Goal: Task Accomplishment & Management: Use online tool/utility

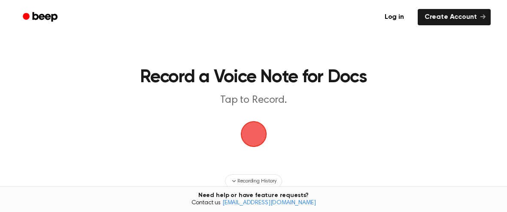
click at [263, 140] on span "button" at bounding box center [253, 134] width 26 height 26
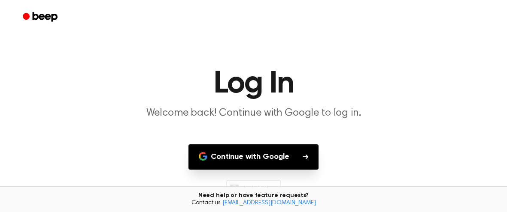
click at [265, 146] on button "Continue with Google" at bounding box center [253, 157] width 130 height 25
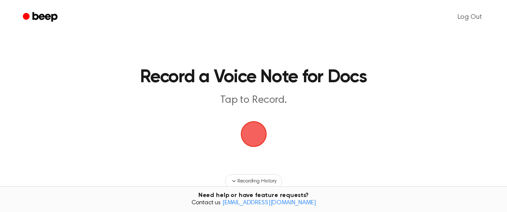
click at [248, 138] on span "button" at bounding box center [254, 135] width 28 height 28
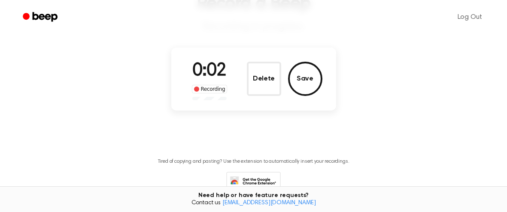
scroll to position [75, 0]
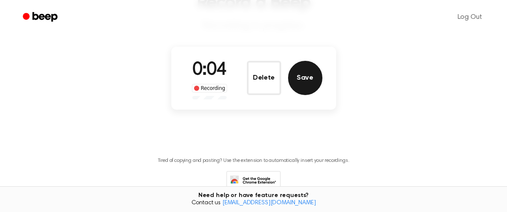
click at [295, 82] on button "Save" at bounding box center [305, 78] width 34 height 34
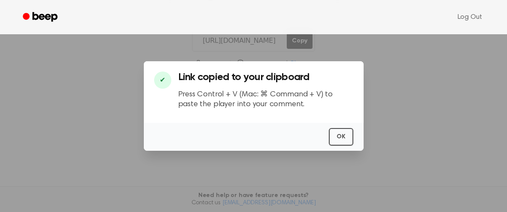
scroll to position [149, 0]
click at [345, 142] on button "OK" at bounding box center [341, 137] width 24 height 18
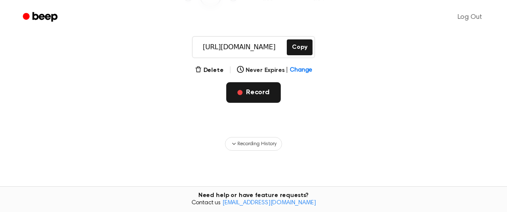
click at [272, 100] on button "Record" at bounding box center [253, 92] width 55 height 21
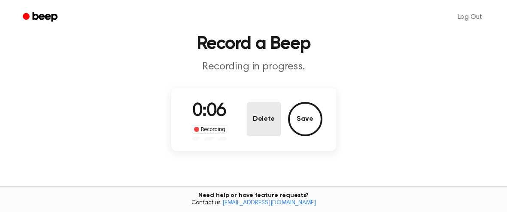
click at [273, 109] on button "Delete" at bounding box center [264, 119] width 34 height 34
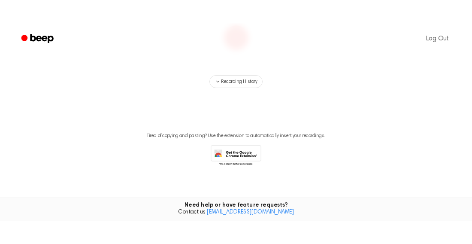
scroll to position [0, 0]
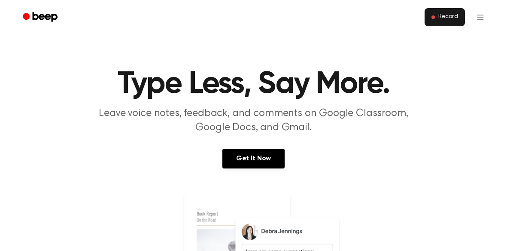
click at [458, 18] on button "Record" at bounding box center [445, 17] width 40 height 18
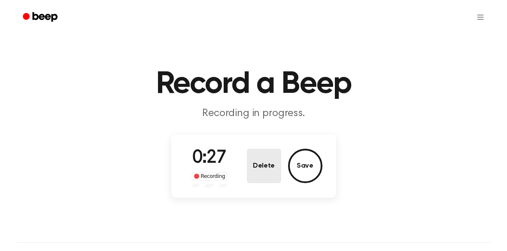
click at [256, 165] on button "Delete" at bounding box center [264, 166] width 34 height 34
